Goal: Check status: Check status

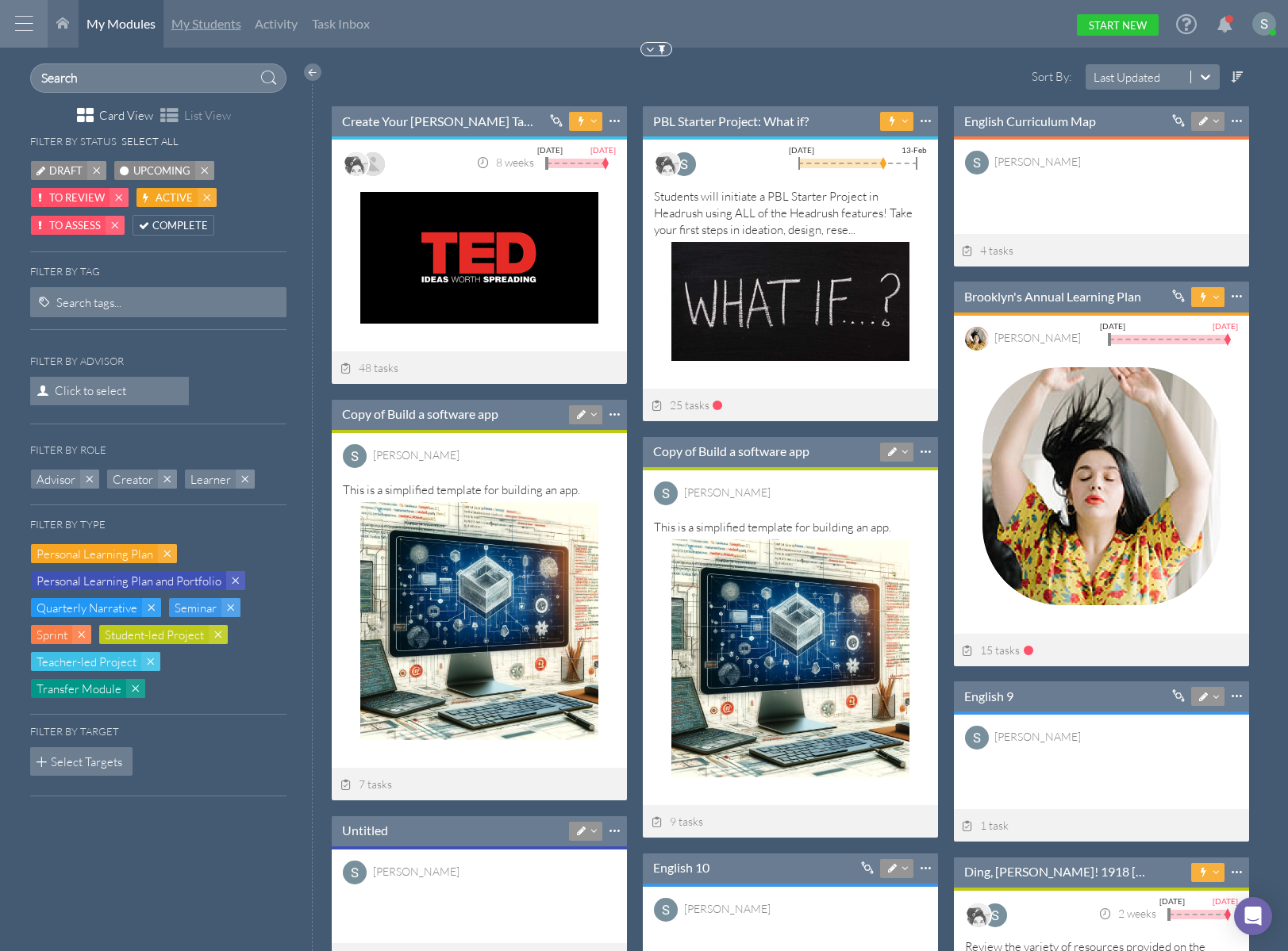
click at [210, 34] on link "My Students" at bounding box center [205, 23] width 85 height 48
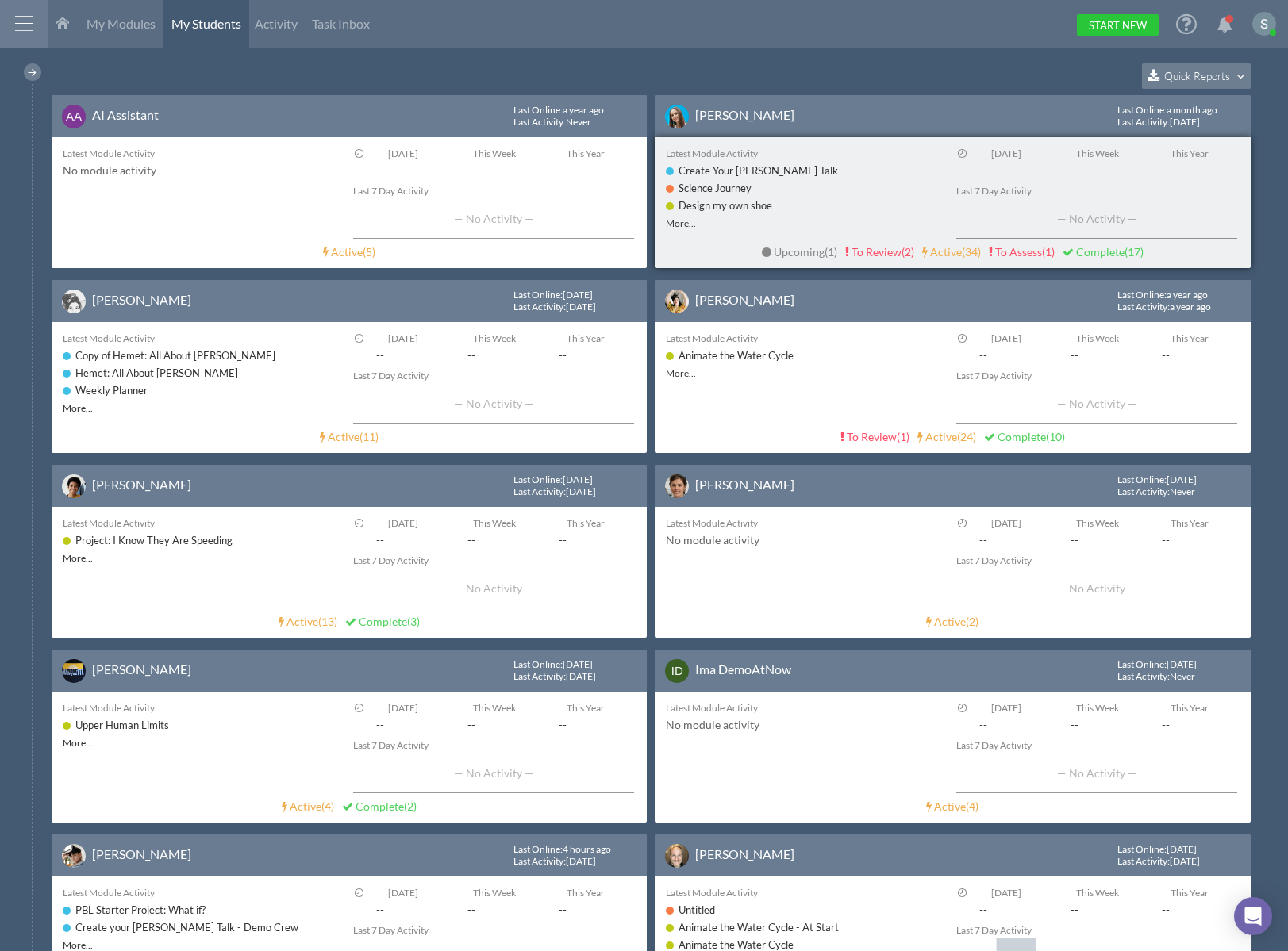
click at [741, 117] on link "[PERSON_NAME]" at bounding box center [745, 114] width 99 height 15
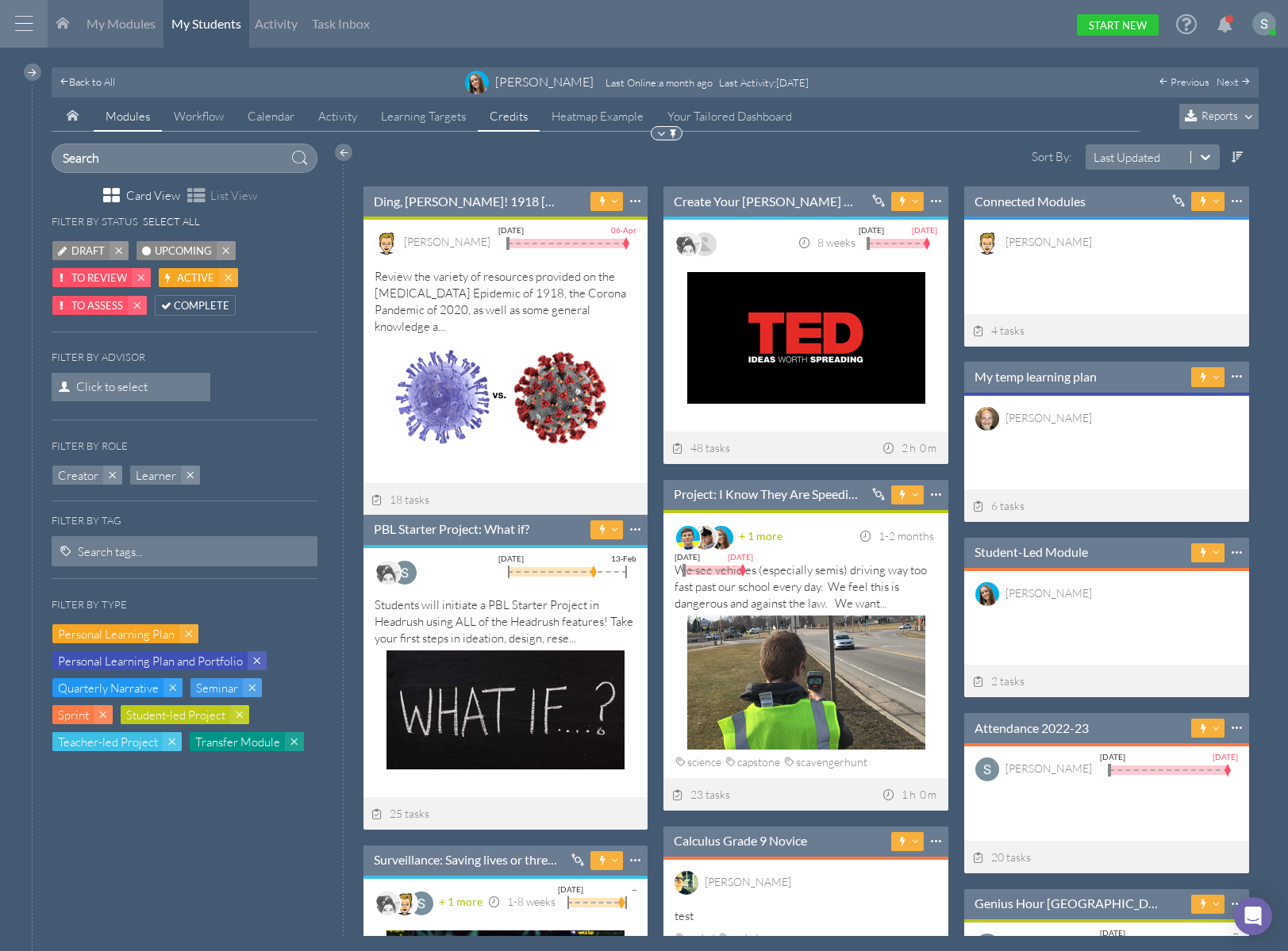
click at [480, 112] on link "Credits" at bounding box center [509, 116] width 62 height 30
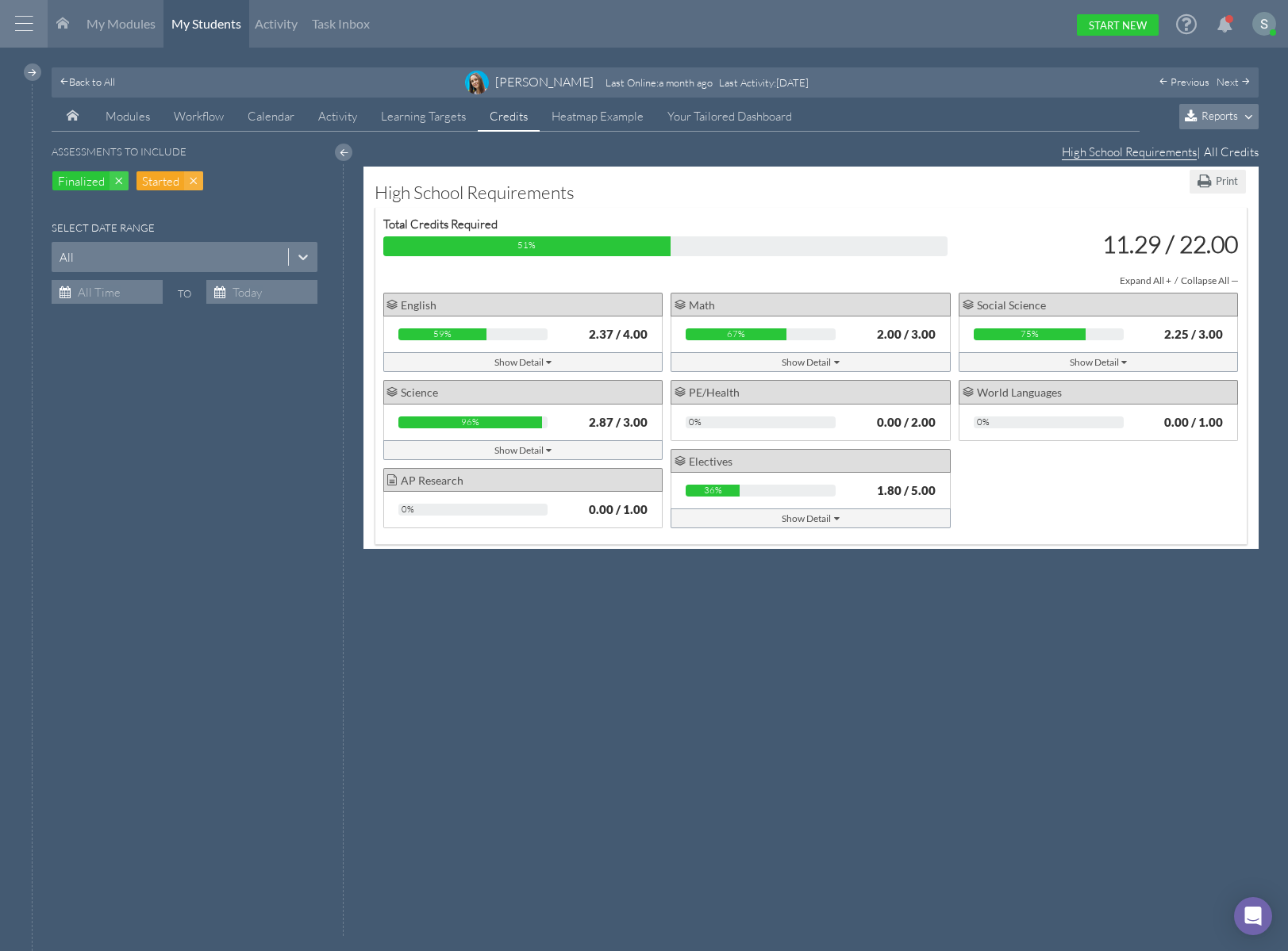
click at [815, 369] on div "Show Detail" at bounding box center [811, 363] width 58 height 17
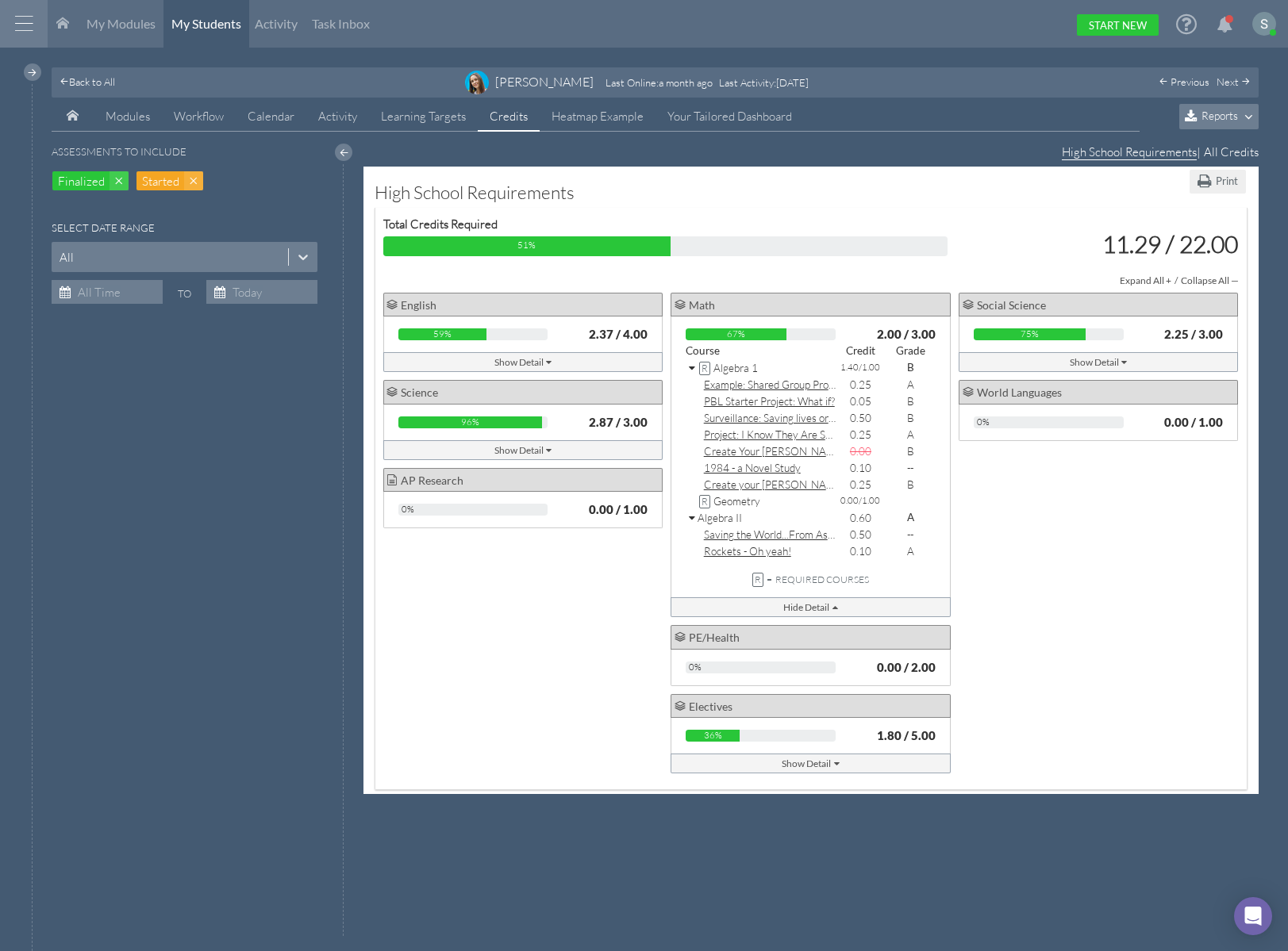
click at [696, 365] on icon at bounding box center [693, 369] width 8 height 11
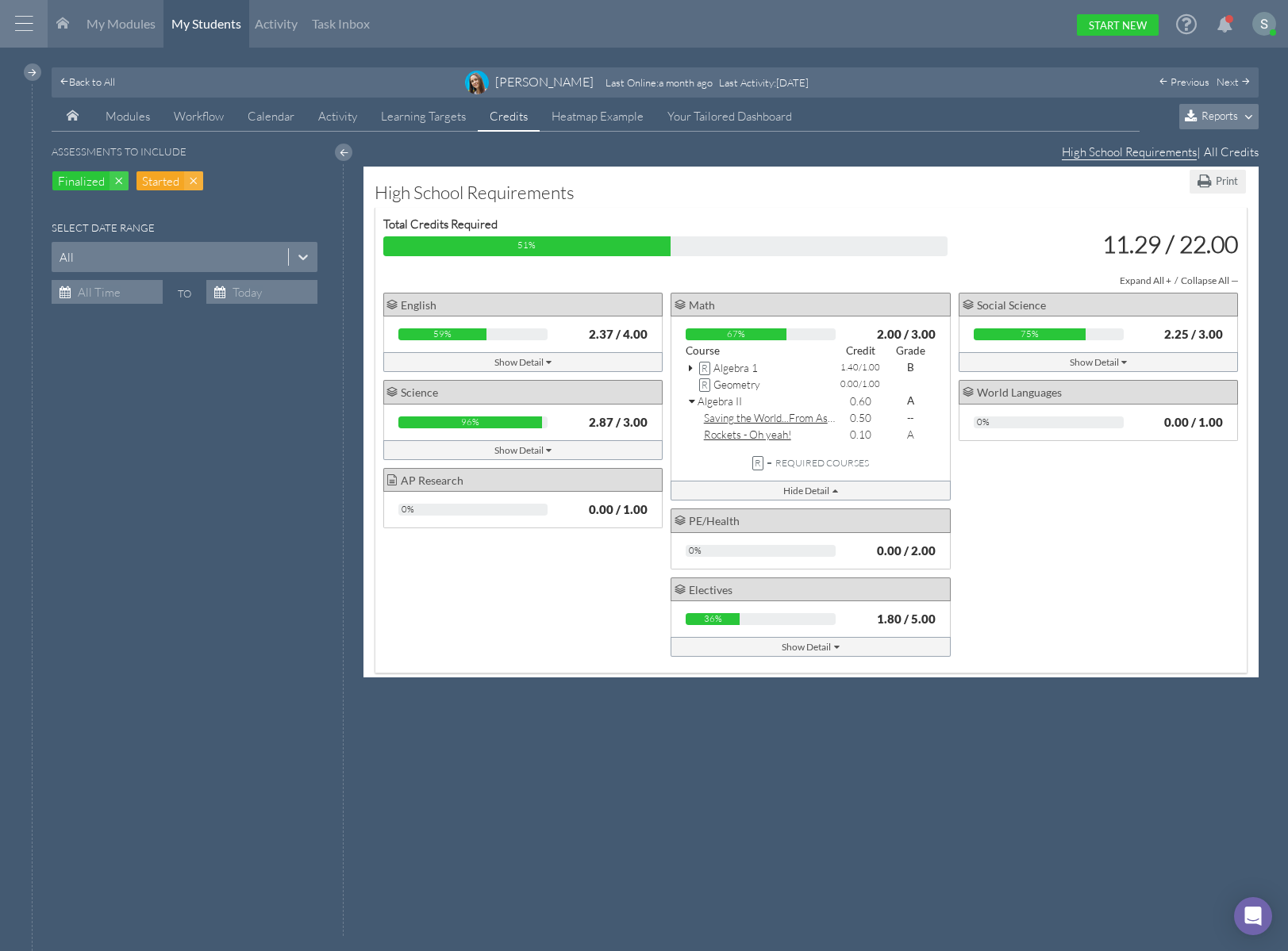
click at [691, 399] on icon at bounding box center [693, 402] width 8 height 11
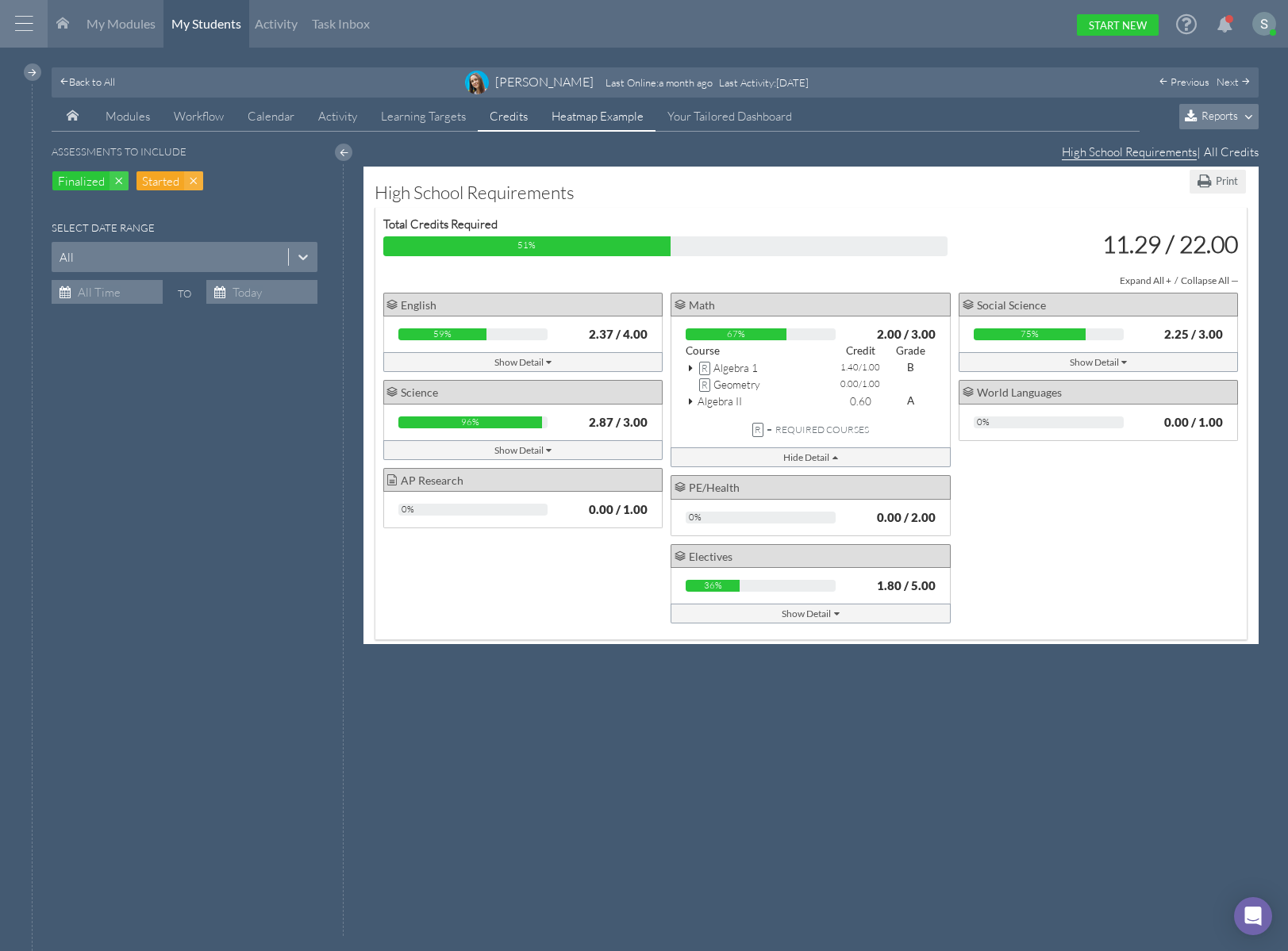
click at [583, 117] on link "Heatmap Example" at bounding box center [598, 116] width 116 height 30
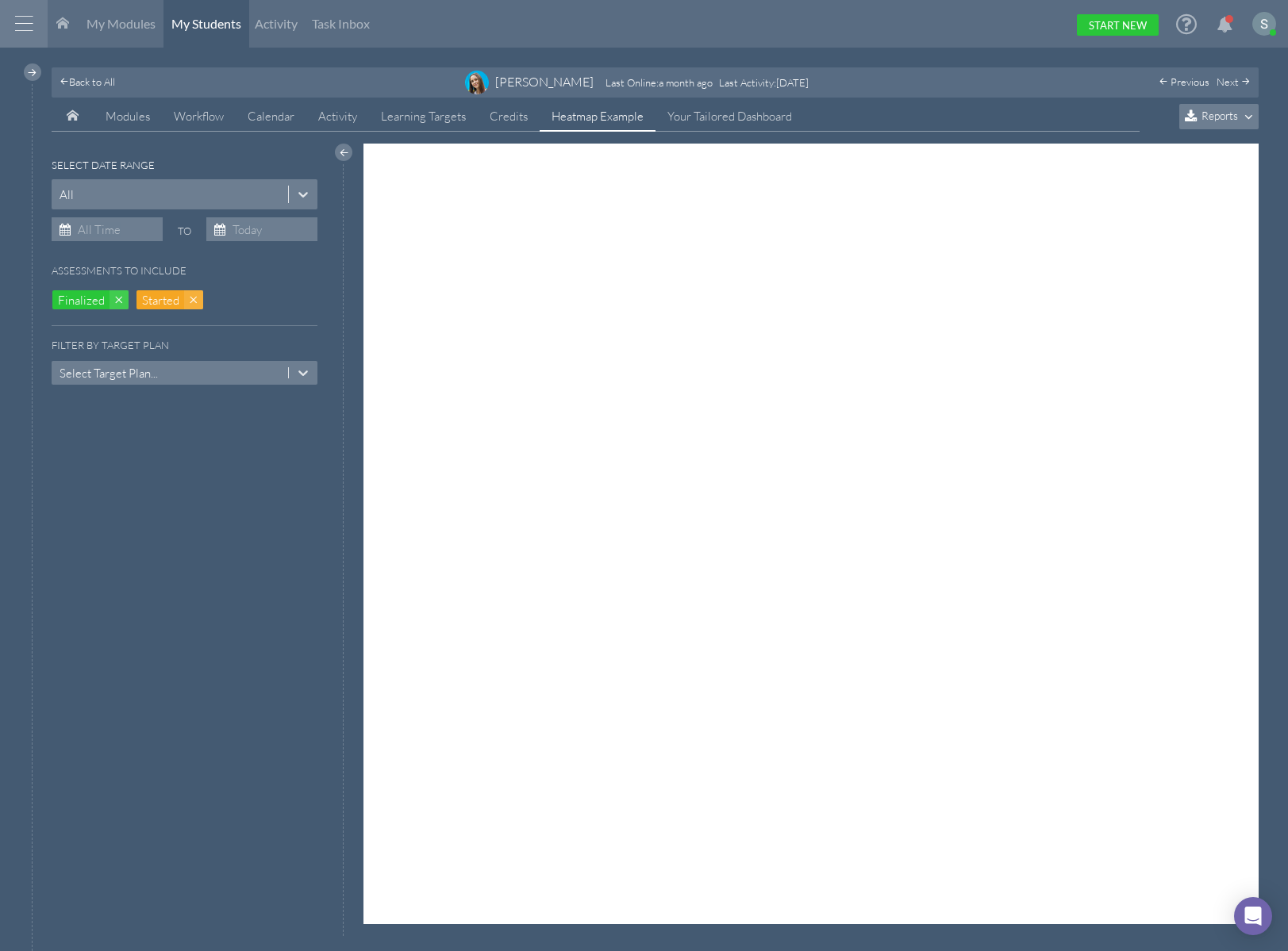
click at [1234, 118] on span "Reports" at bounding box center [1220, 115] width 37 height 13
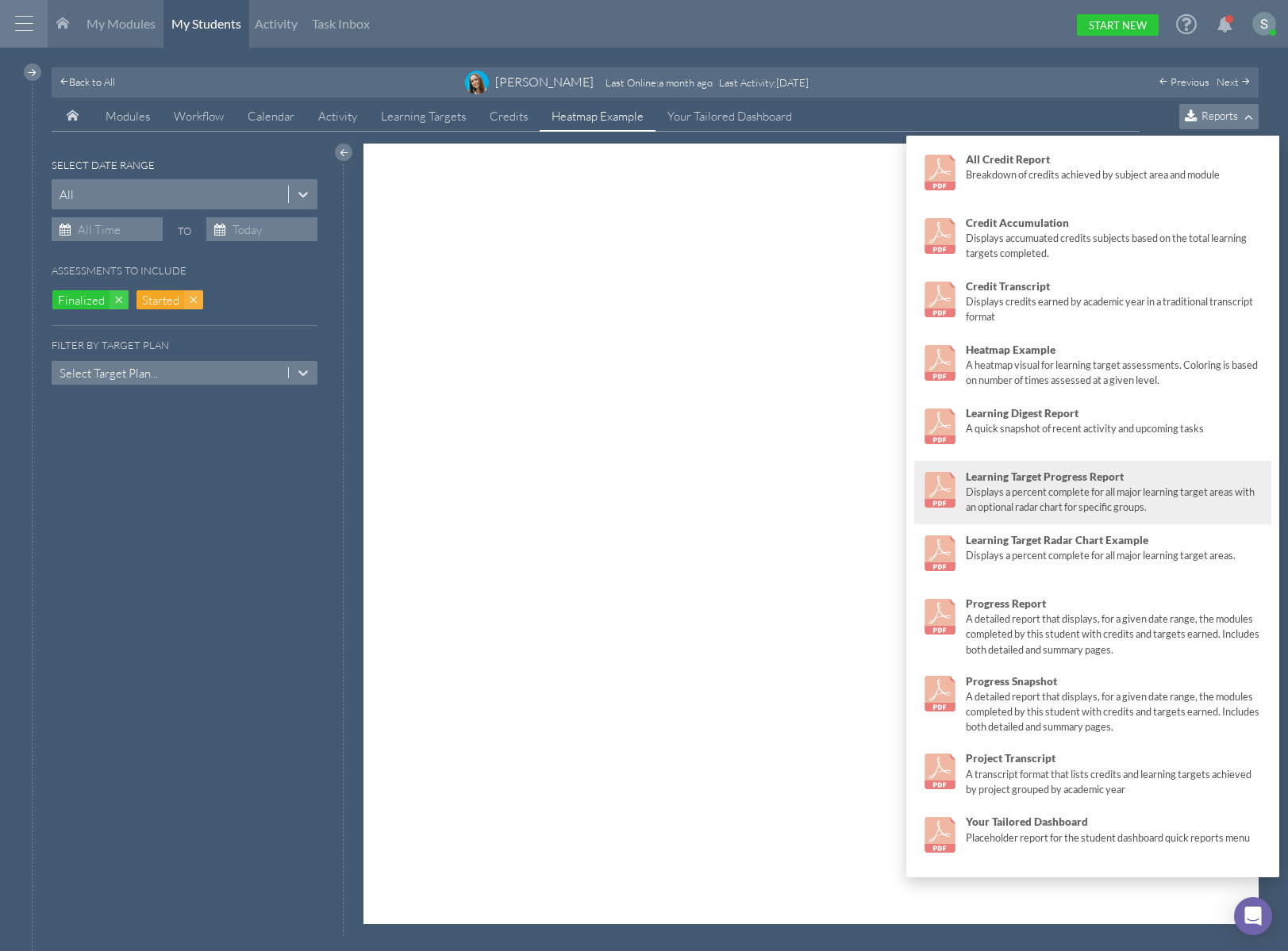
click at [1077, 483] on div "Learning Target Progress Report" at bounding box center [1115, 476] width 298 height 16
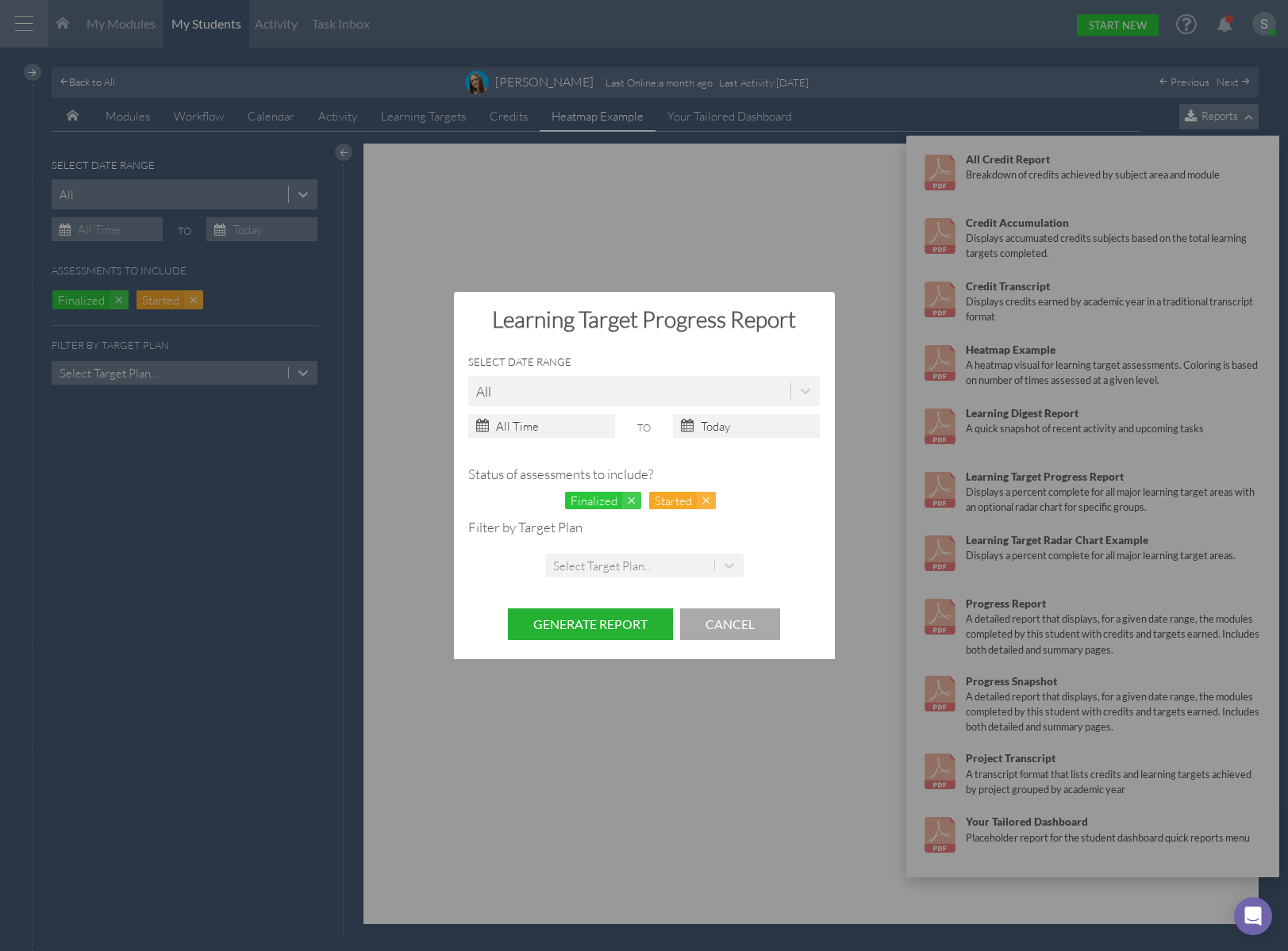
click at [628, 621] on button "Generate Report" at bounding box center [591, 624] width 165 height 33
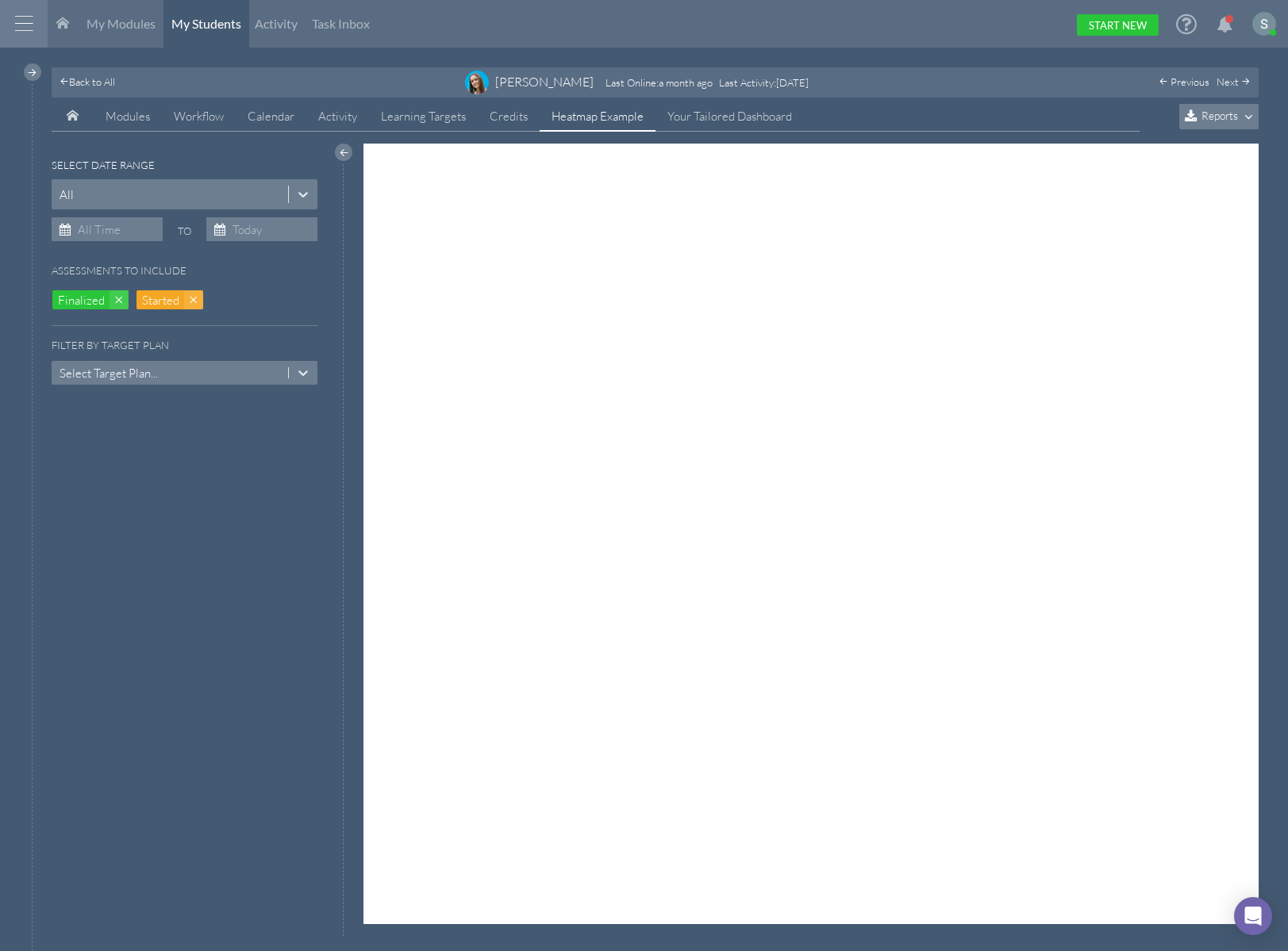
click at [1213, 114] on span "Reports" at bounding box center [1220, 115] width 37 height 13
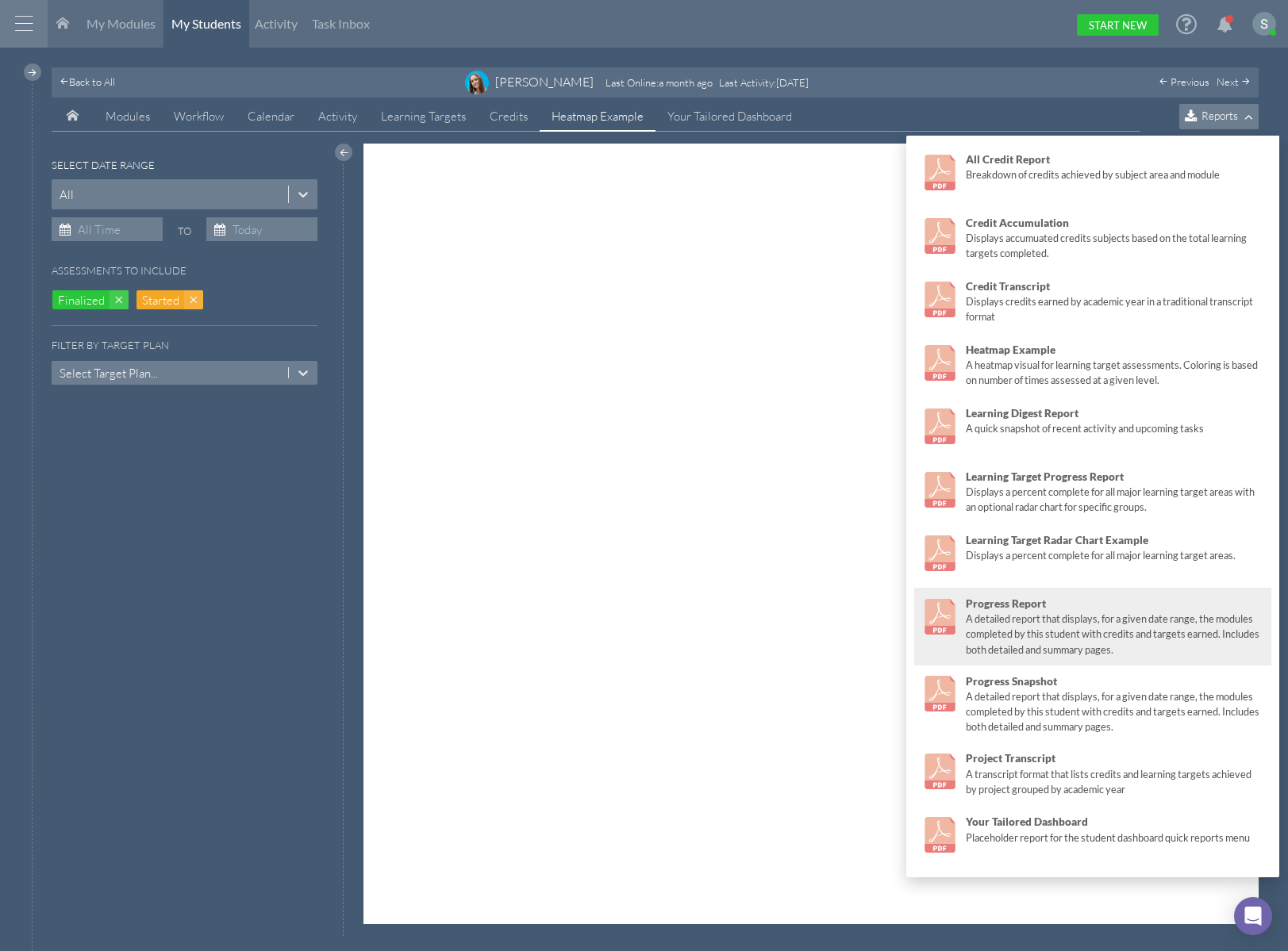
click at [1081, 613] on div "A detailed report that displays, for a given date range, the modules completed …" at bounding box center [1115, 634] width 298 height 45
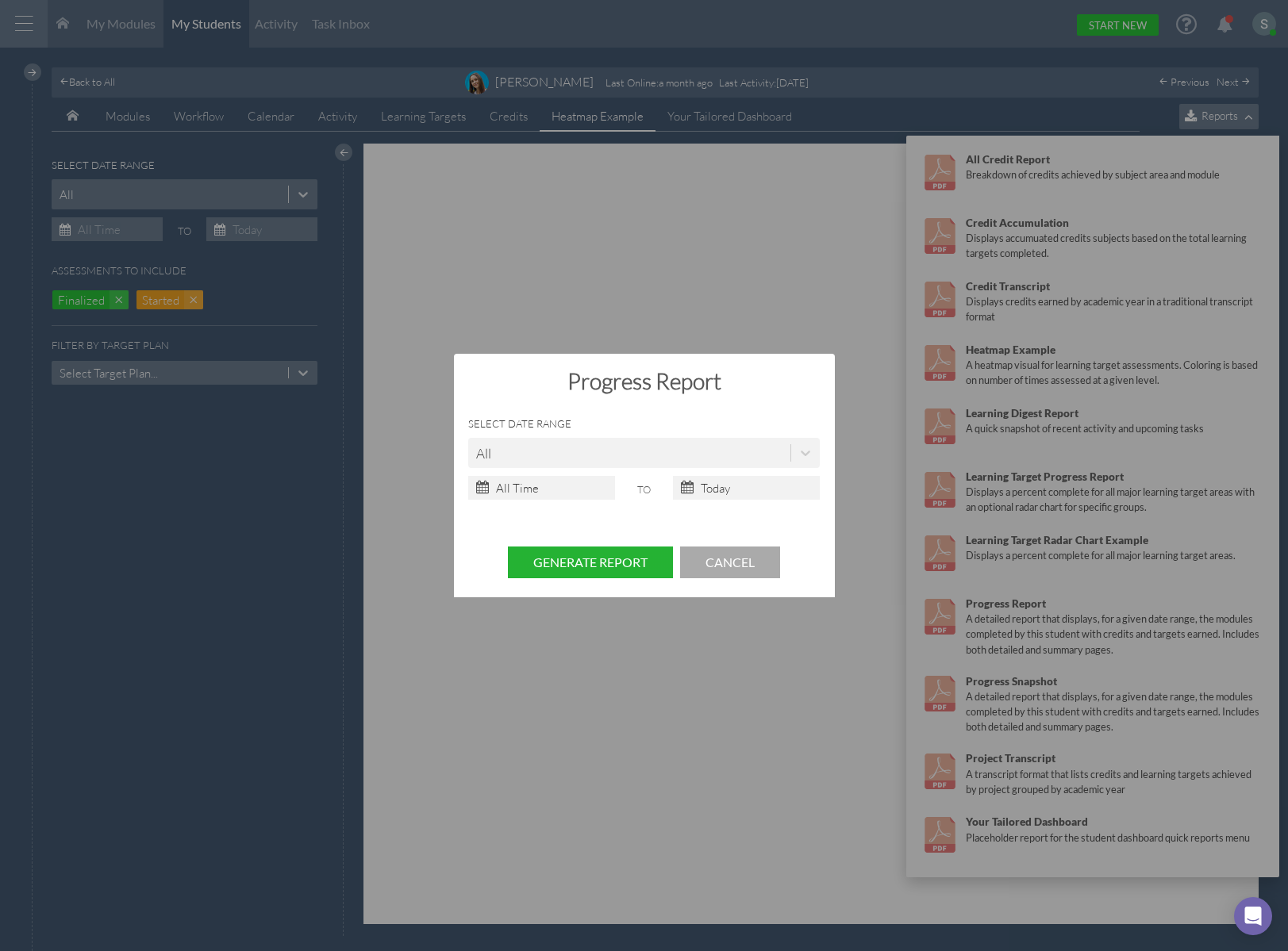
click at [624, 557] on button "Generate Report" at bounding box center [591, 562] width 165 height 33
